Goal: Navigation & Orientation: Find specific page/section

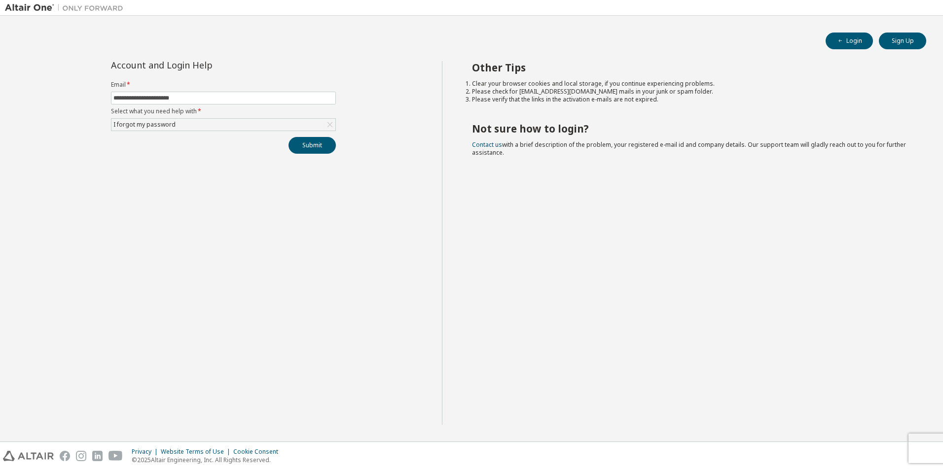
drag, startPoint x: 787, startPoint y: 212, endPoint x: 785, endPoint y: 207, distance: 6.0
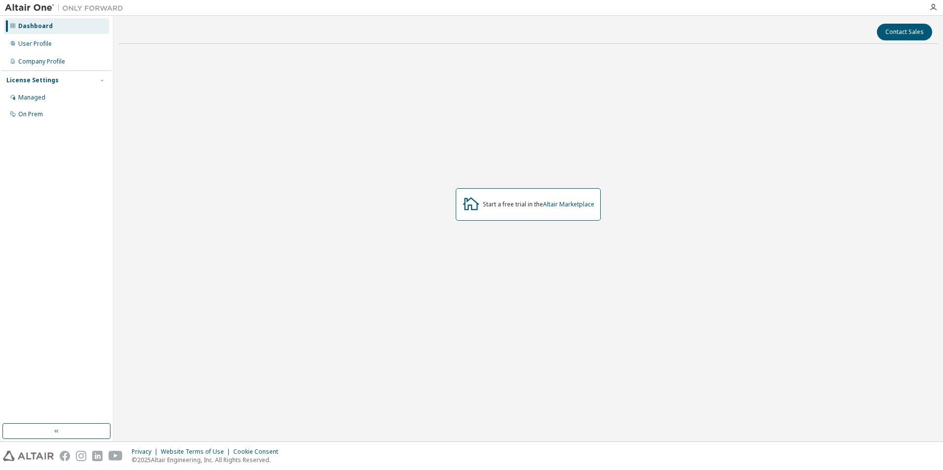
click at [41, 8] on img at bounding box center [66, 8] width 123 height 10
click at [31, 45] on div "User Profile" at bounding box center [35, 44] width 34 height 8
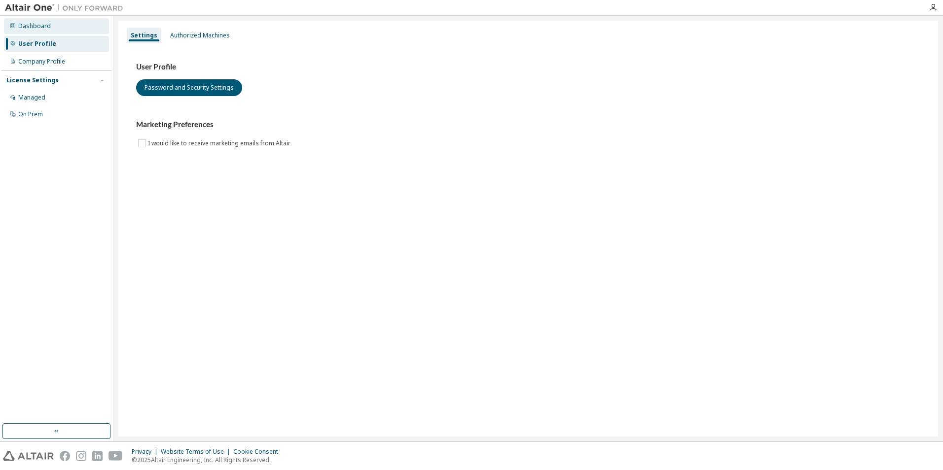
click at [36, 22] on div "Dashboard" at bounding box center [34, 26] width 33 height 8
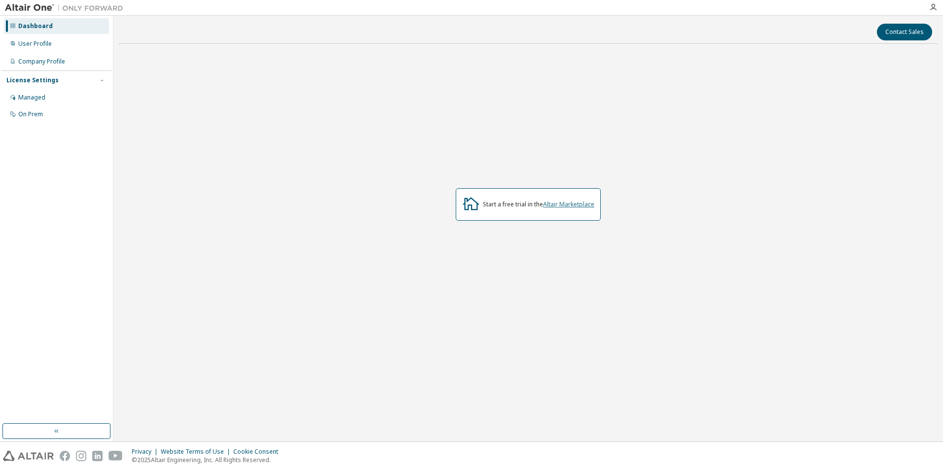
click at [557, 205] on link "Altair Marketplace" at bounding box center [568, 204] width 51 height 8
